Goal: Check status: Check status

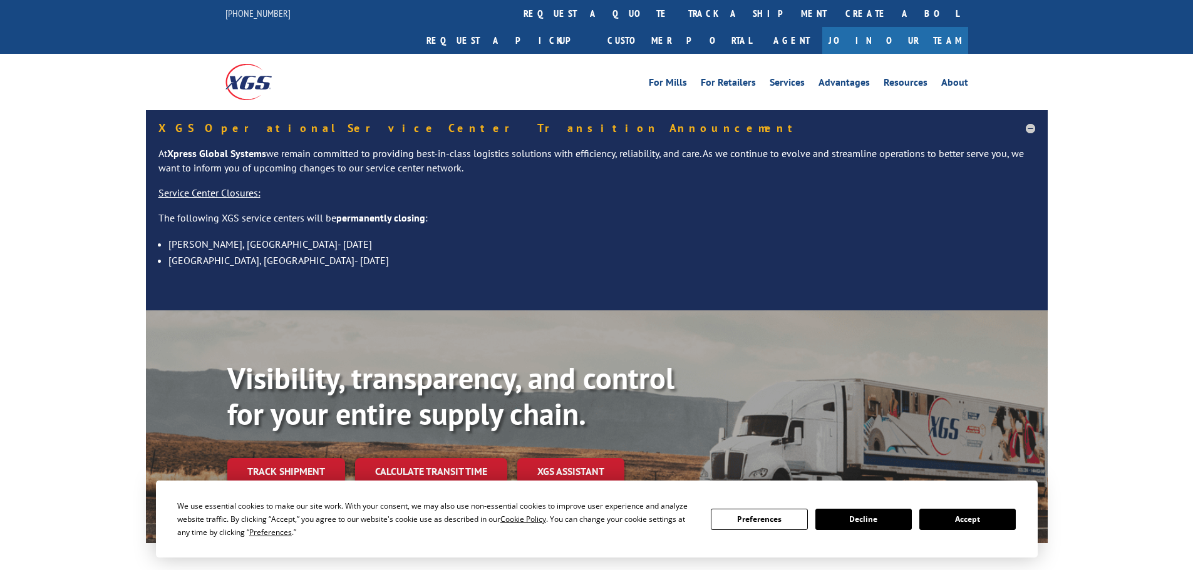
click at [994, 513] on button "Accept" at bounding box center [967, 519] width 96 height 21
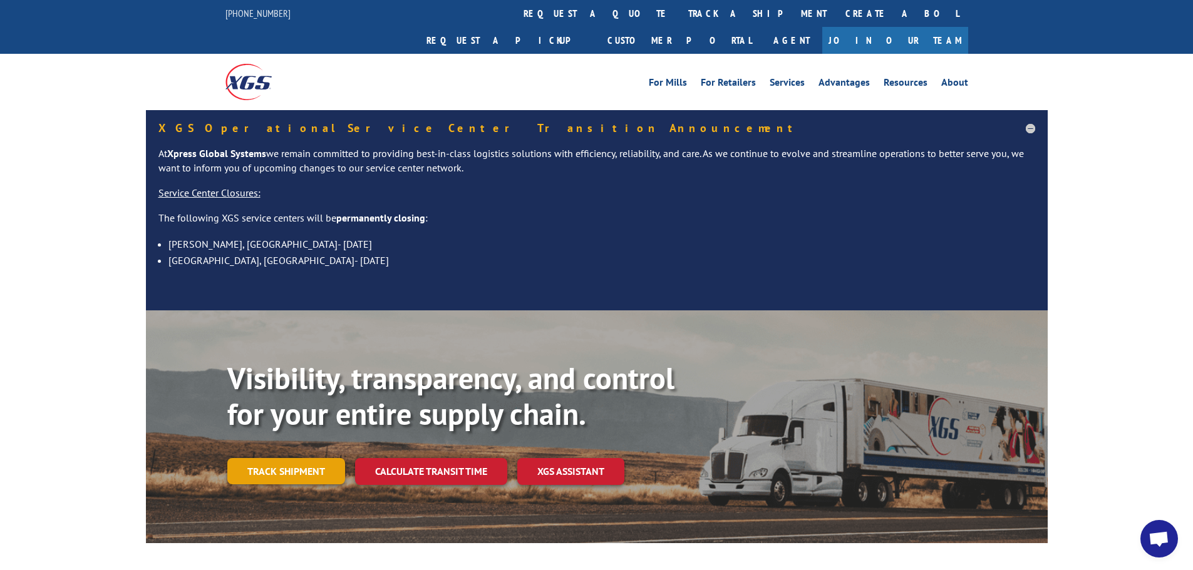
click at [327, 458] on link "Track shipment" at bounding box center [286, 471] width 118 height 26
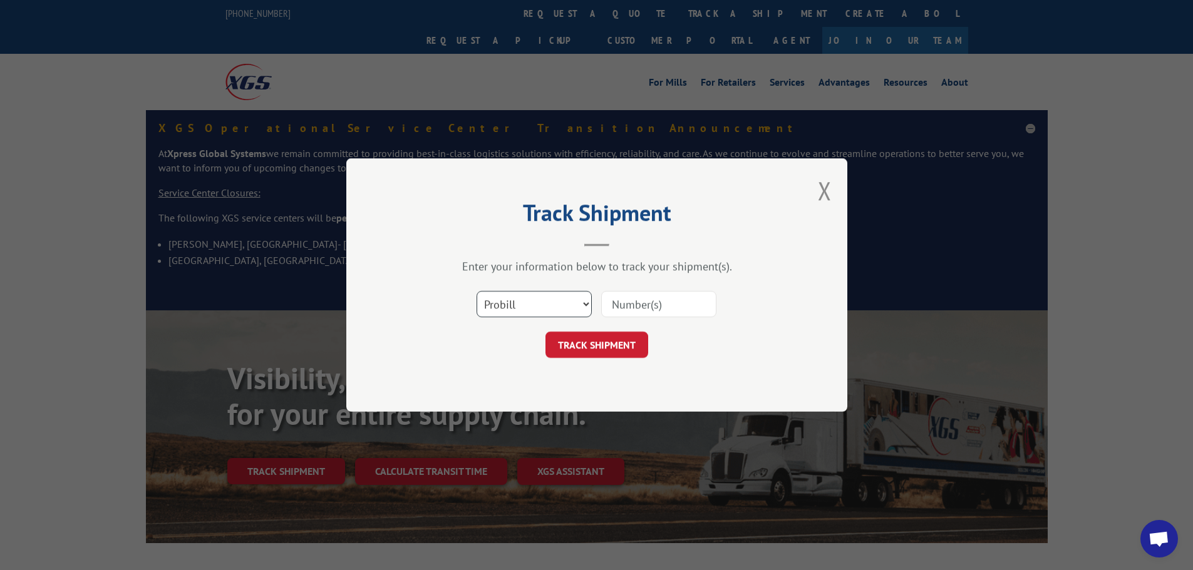
click at [533, 311] on select "Select category... Probill BOL PO" at bounding box center [533, 304] width 115 height 26
select select "bol"
click at [476, 291] on select "Select category... Probill BOL PO" at bounding box center [533, 304] width 115 height 26
click at [634, 306] on input at bounding box center [658, 304] width 115 height 26
paste input "5995641"
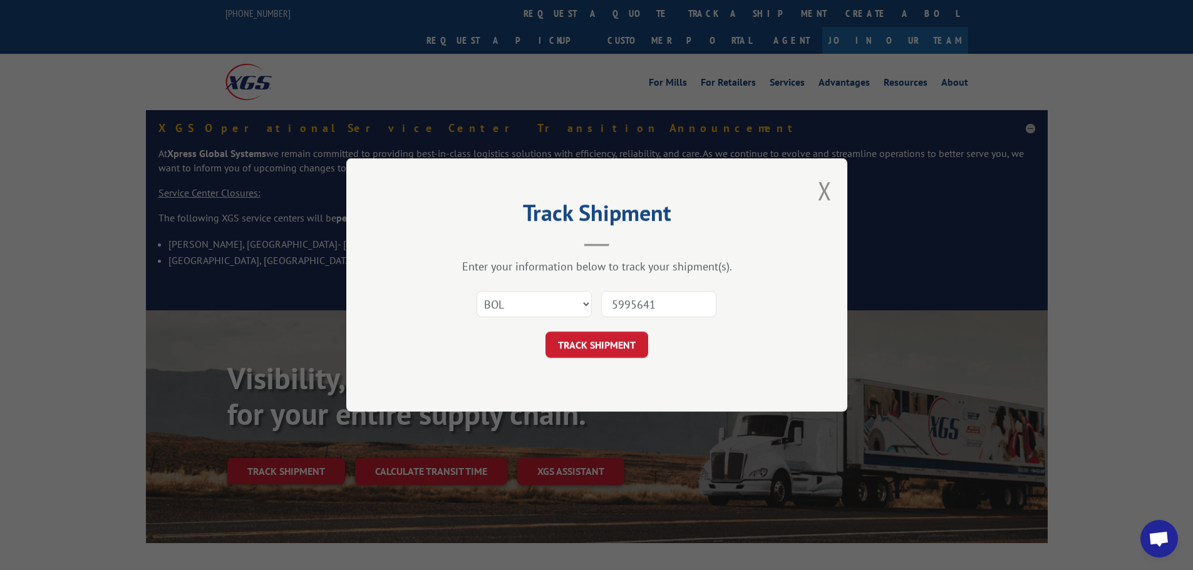
type input "5995641"
click at [611, 359] on div "Track Shipment Enter your information below to track your shipment(s). Select c…" at bounding box center [596, 285] width 501 height 254
click at [616, 347] on button "TRACK SHIPMENT" at bounding box center [596, 345] width 103 height 26
